Goal: Task Accomplishment & Management: Manage account settings

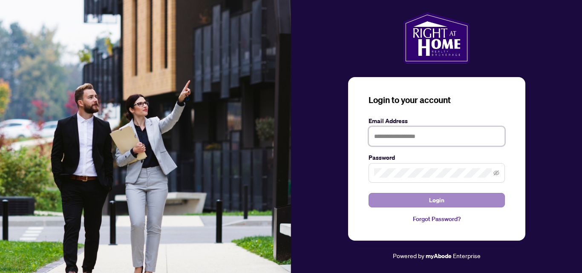
type input "**********"
click at [444, 202] on span "Login" at bounding box center [436, 200] width 15 height 14
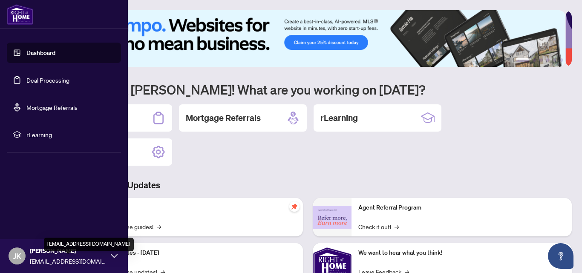
click at [43, 260] on span "[EMAIL_ADDRESS][DOMAIN_NAME]" at bounding box center [68, 261] width 77 height 9
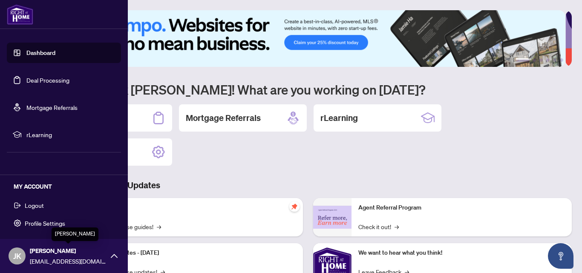
click at [43, 249] on span "[PERSON_NAME]" at bounding box center [68, 250] width 77 height 9
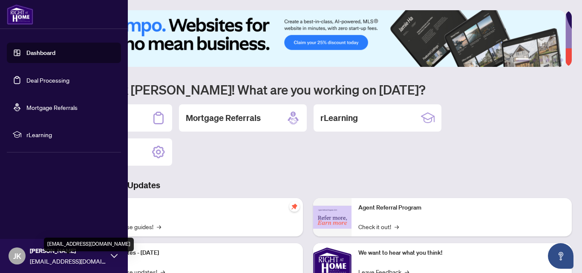
click at [51, 262] on span "[EMAIL_ADDRESS][DOMAIN_NAME]" at bounding box center [68, 261] width 77 height 9
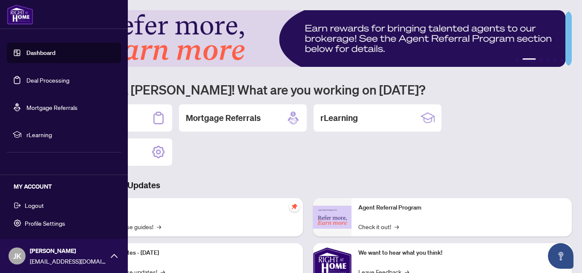
click at [9, 249] on div "[PERSON_NAME] [PERSON_NAME] [EMAIL_ADDRESS][DOMAIN_NAME]" at bounding box center [64, 256] width 128 height 34
click at [11, 256] on span "JK" at bounding box center [17, 256] width 17 height 17
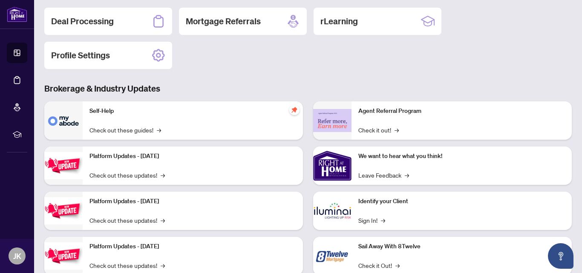
scroll to position [121, 0]
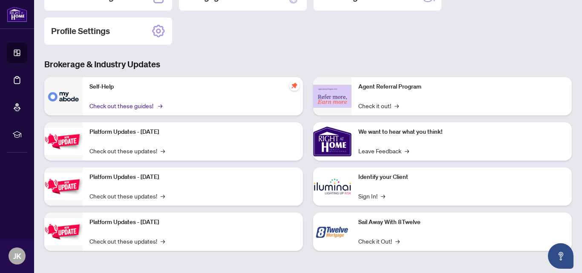
click at [153, 106] on link "Check out these guides! →" at bounding box center [125, 105] width 72 height 9
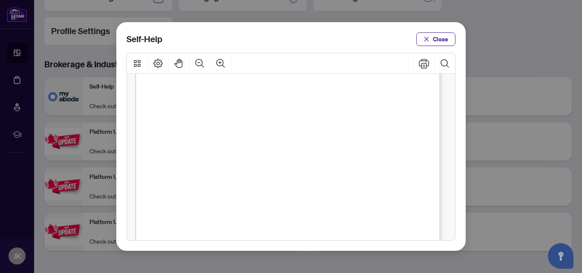
scroll to position [516, 0]
click at [427, 40] on icon "close" at bounding box center [426, 39] width 5 height 5
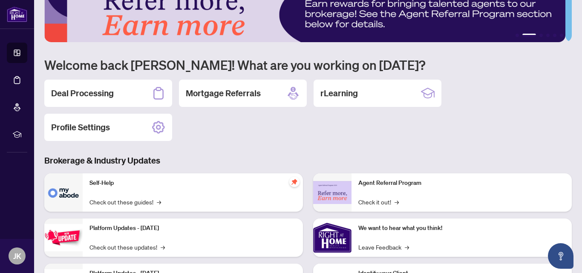
scroll to position [0, 0]
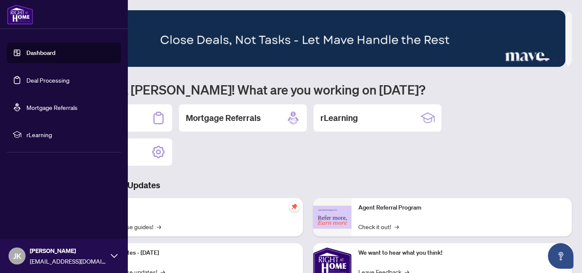
click at [39, 52] on link "Dashboard" at bounding box center [40, 53] width 29 height 8
click at [44, 84] on link "Deal Processing" at bounding box center [47, 80] width 43 height 8
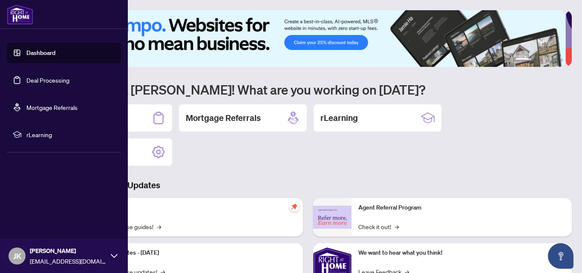
click at [37, 57] on link "Dashboard" at bounding box center [40, 53] width 29 height 8
click at [43, 53] on link "Dashboard" at bounding box center [40, 53] width 29 height 8
click at [50, 84] on link "Deal Processing" at bounding box center [47, 80] width 43 height 8
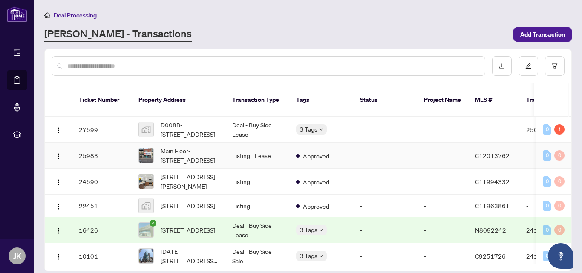
click at [149, 148] on img at bounding box center [146, 155] width 14 height 14
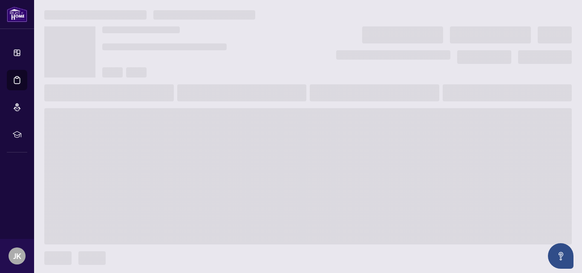
click at [149, 148] on span at bounding box center [308, 176] width 528 height 136
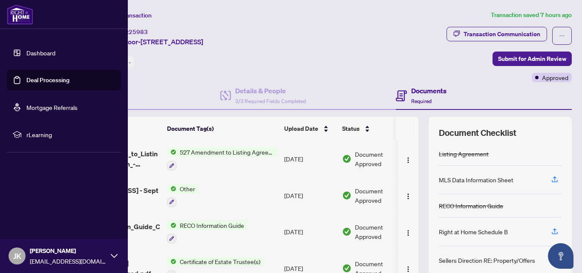
click at [16, 253] on span "JK" at bounding box center [17, 256] width 8 height 12
click at [37, 206] on span "Logout" at bounding box center [34, 206] width 19 height 14
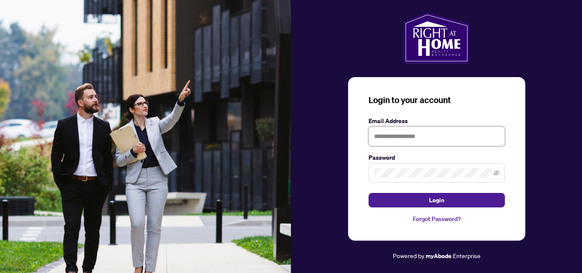
type input "**********"
